Goal: Transaction & Acquisition: Download file/media

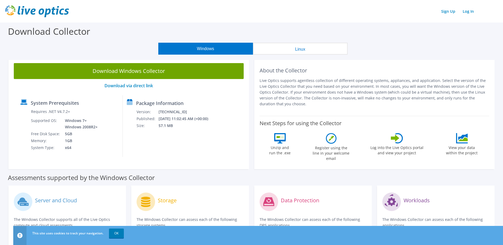
click at [303, 49] on button "Linux" at bounding box center [300, 49] width 95 height 12
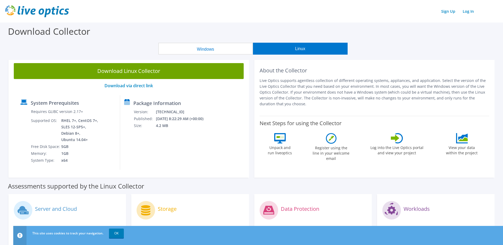
click at [226, 49] on button "Windows" at bounding box center [205, 49] width 95 height 12
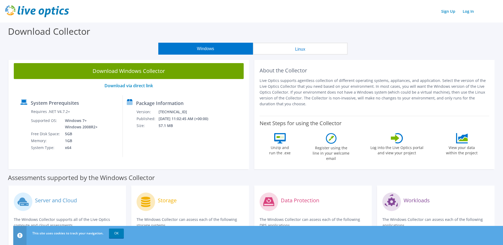
click at [292, 50] on button "Linux" at bounding box center [300, 49] width 95 height 12
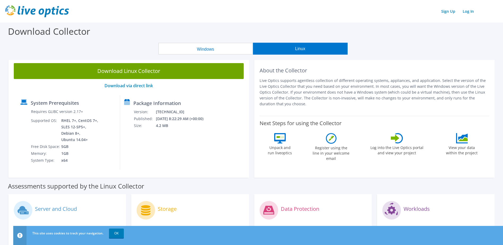
click at [246, 49] on button "Windows" at bounding box center [205, 49] width 95 height 12
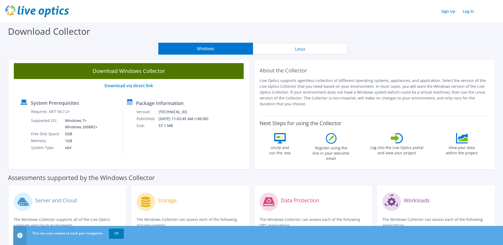
click at [216, 73] on link "Download Windows Collector" at bounding box center [129, 71] width 230 height 16
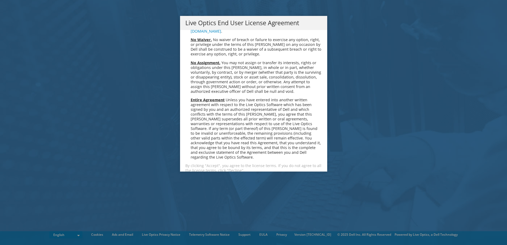
scroll to position [2003, 0]
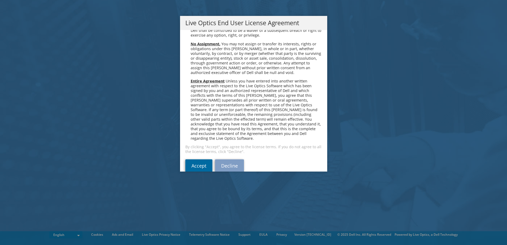
click at [199, 159] on link "Accept" at bounding box center [198, 165] width 27 height 13
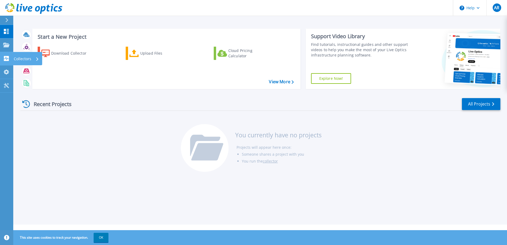
click at [6, 56] on icon at bounding box center [6, 58] width 5 height 5
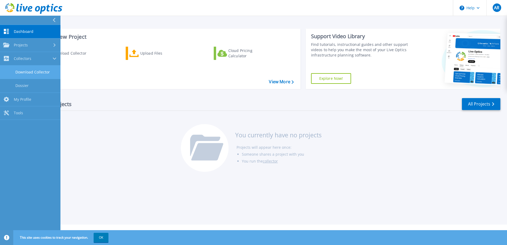
click at [32, 73] on link "Download Collector" at bounding box center [30, 72] width 60 height 14
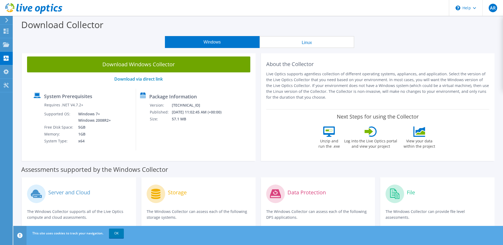
click at [293, 45] on button "Linux" at bounding box center [306, 42] width 95 height 12
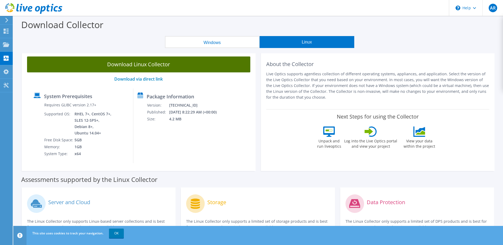
click at [170, 66] on link "Download Linux Collector" at bounding box center [138, 64] width 223 height 16
